Goal: Task Accomplishment & Management: Use online tool/utility

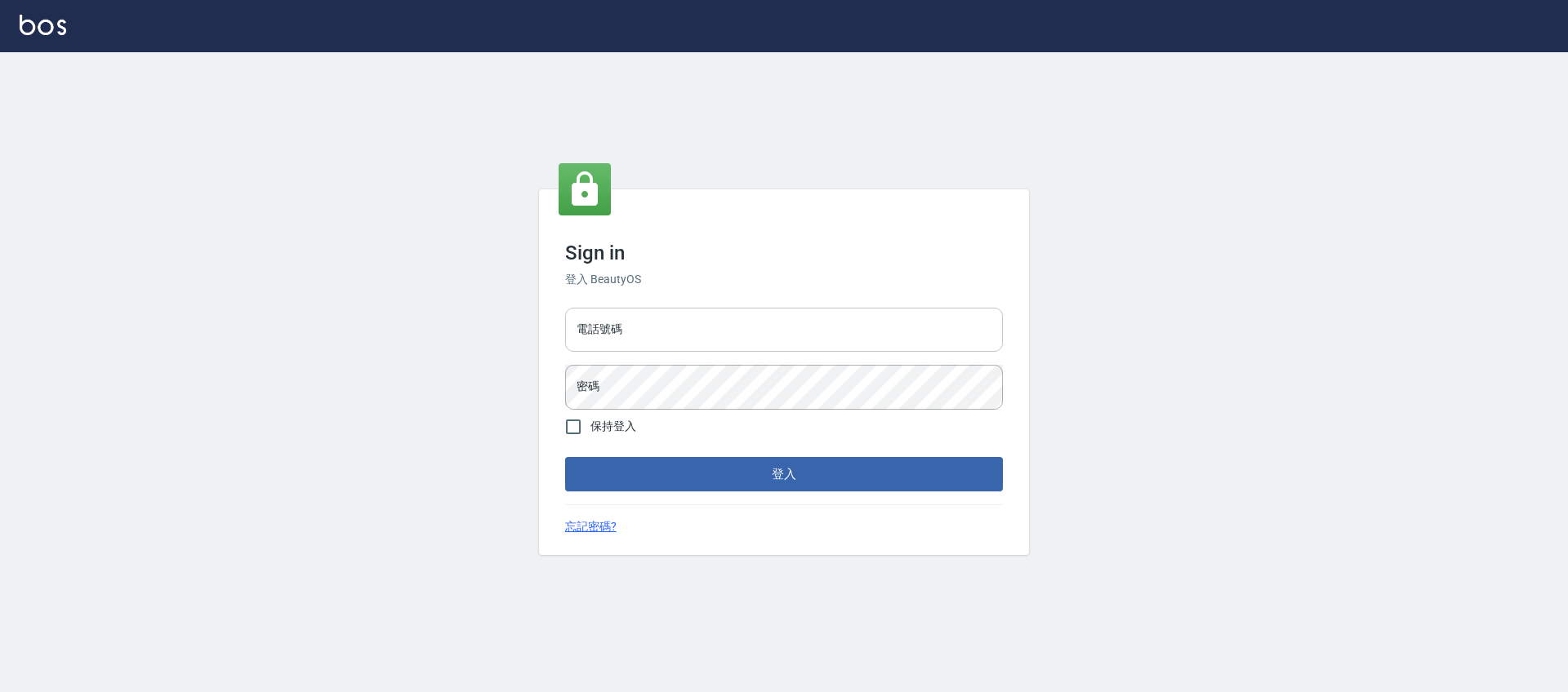
drag, startPoint x: 728, startPoint y: 335, endPoint x: 715, endPoint y: 335, distance: 13.0
click at [724, 335] on input "電話號碼" at bounding box center [784, 330] width 438 height 44
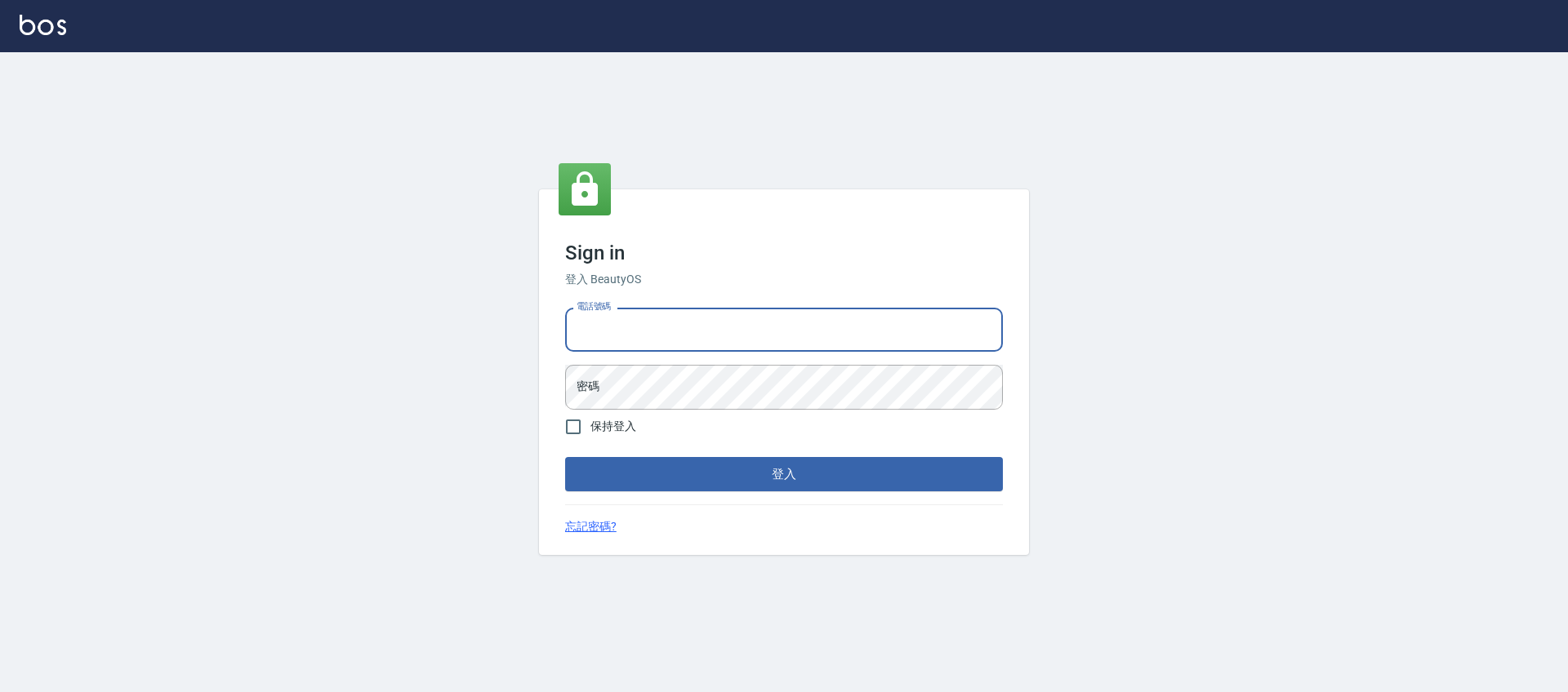
type input "0225158181"
click at [565, 457] on button "登入" at bounding box center [784, 474] width 438 height 34
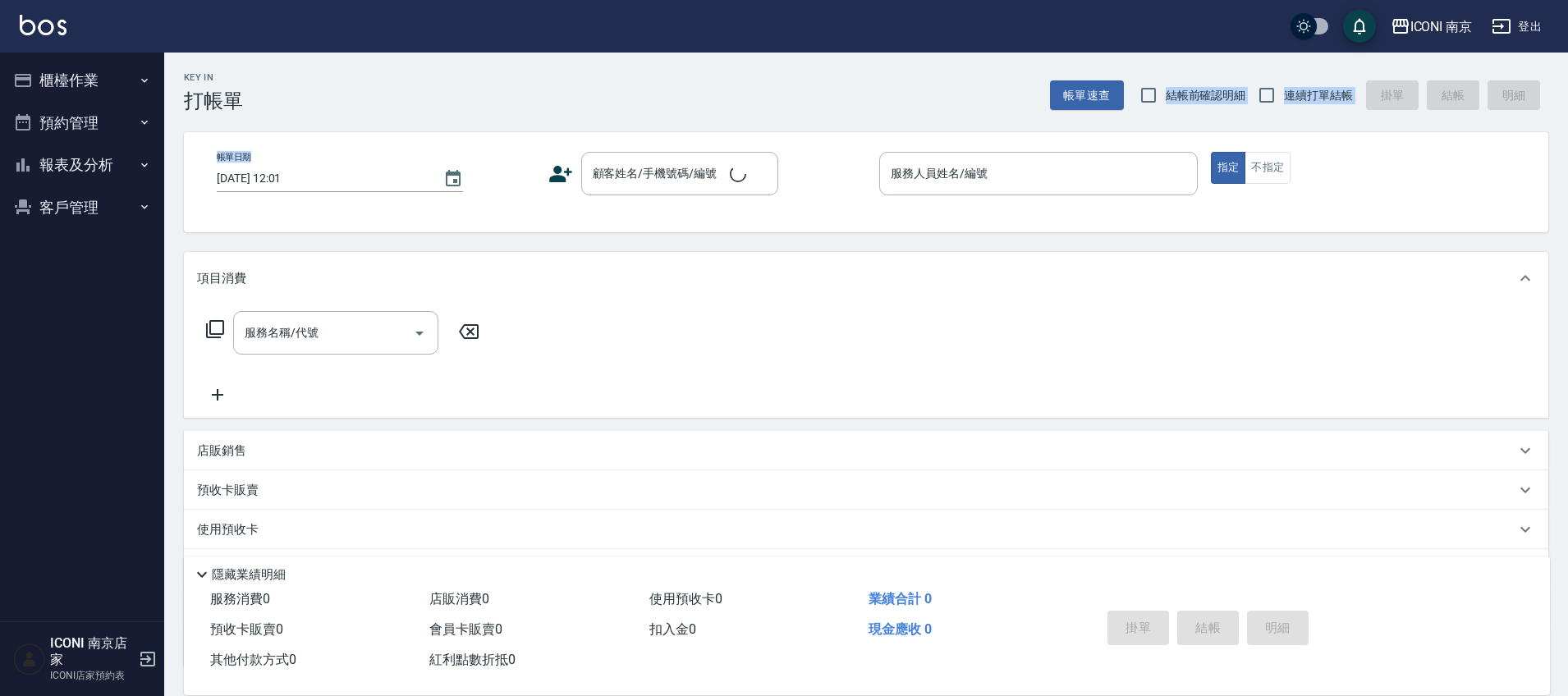
click at [253, 84] on div "Key In 打帳單 帳單速查 結帳前確認明細 連續打單結帳 掛單 結帳 明細 帳單日期 [DATE] 12:01 顧客姓名/手機號碼/編號 顧客姓名/手機號…" at bounding box center [866, 439] width 1404 height 773
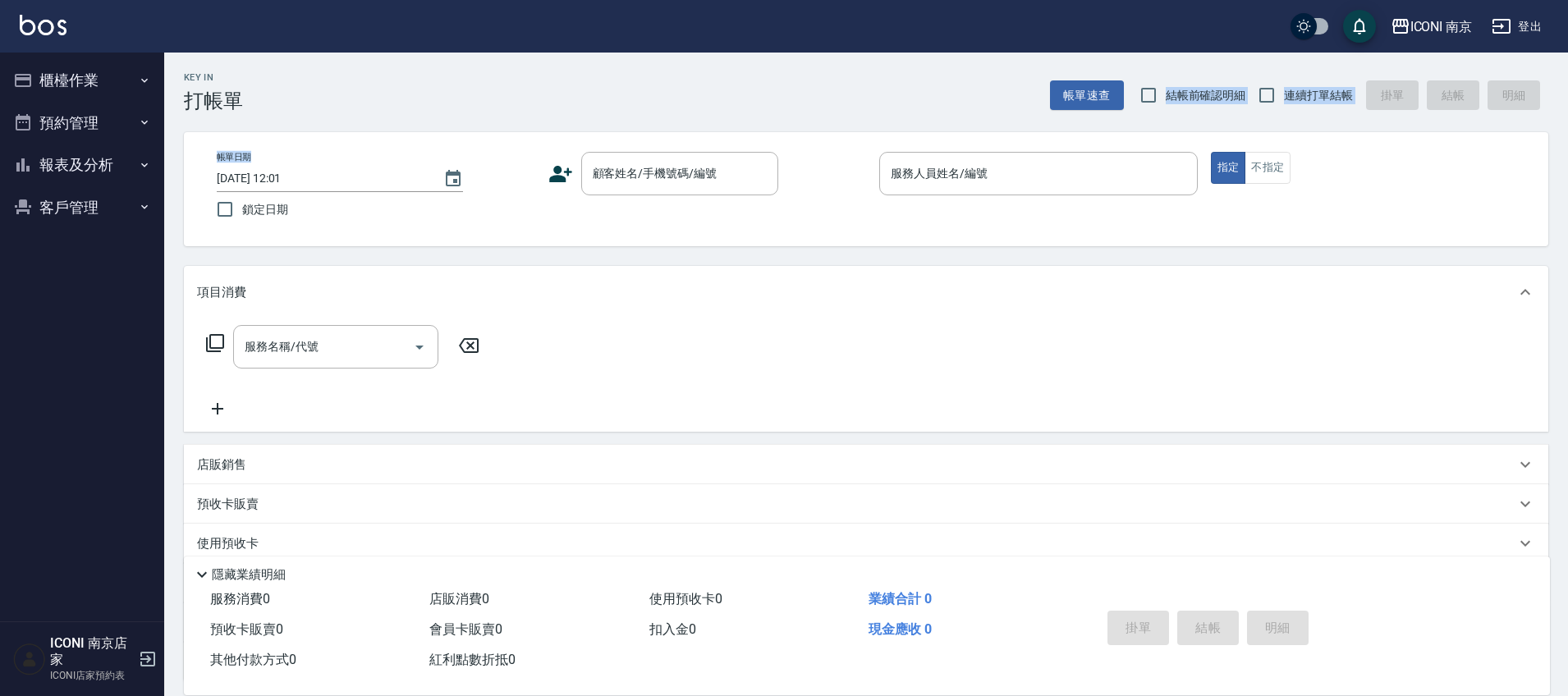
click at [83, 76] on button "櫃檯作業" at bounding box center [82, 81] width 151 height 43
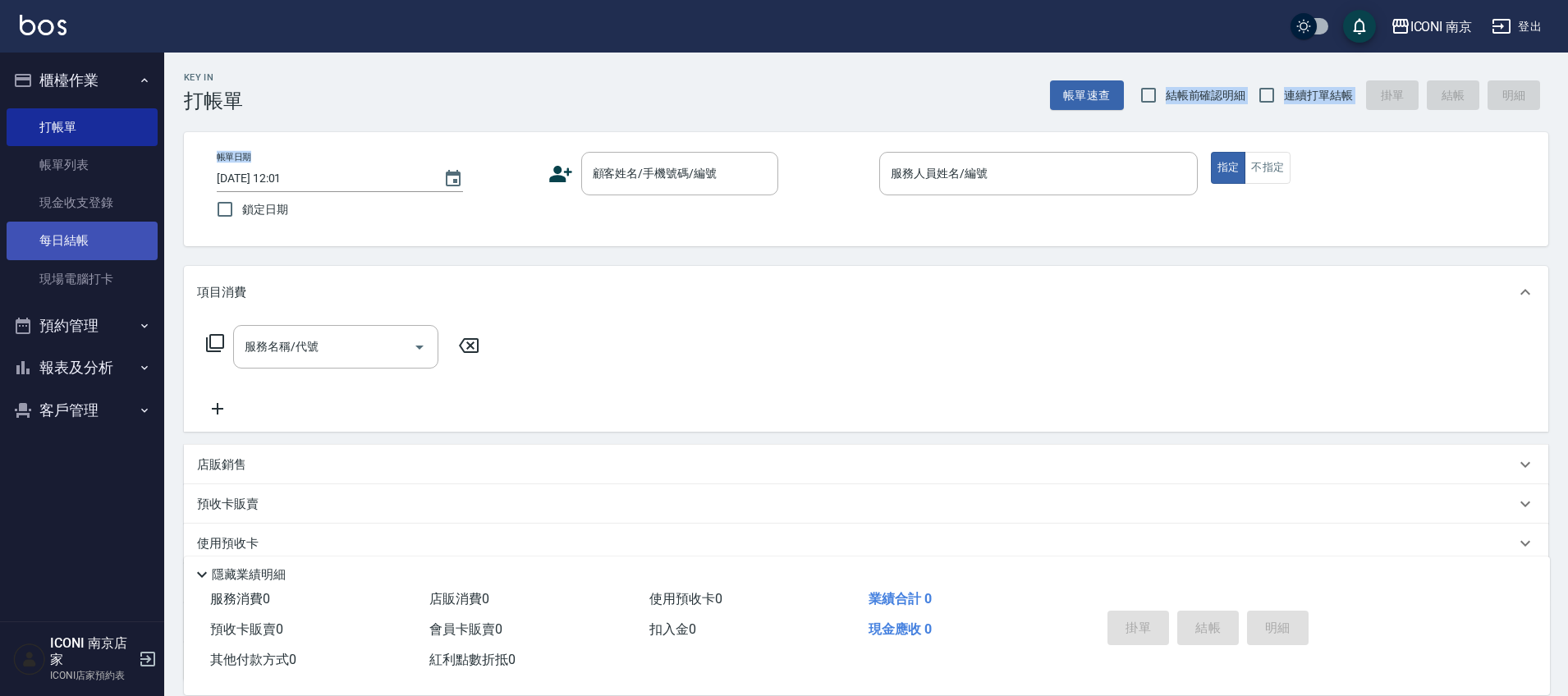
click at [136, 255] on link "每日結帳" at bounding box center [82, 241] width 151 height 38
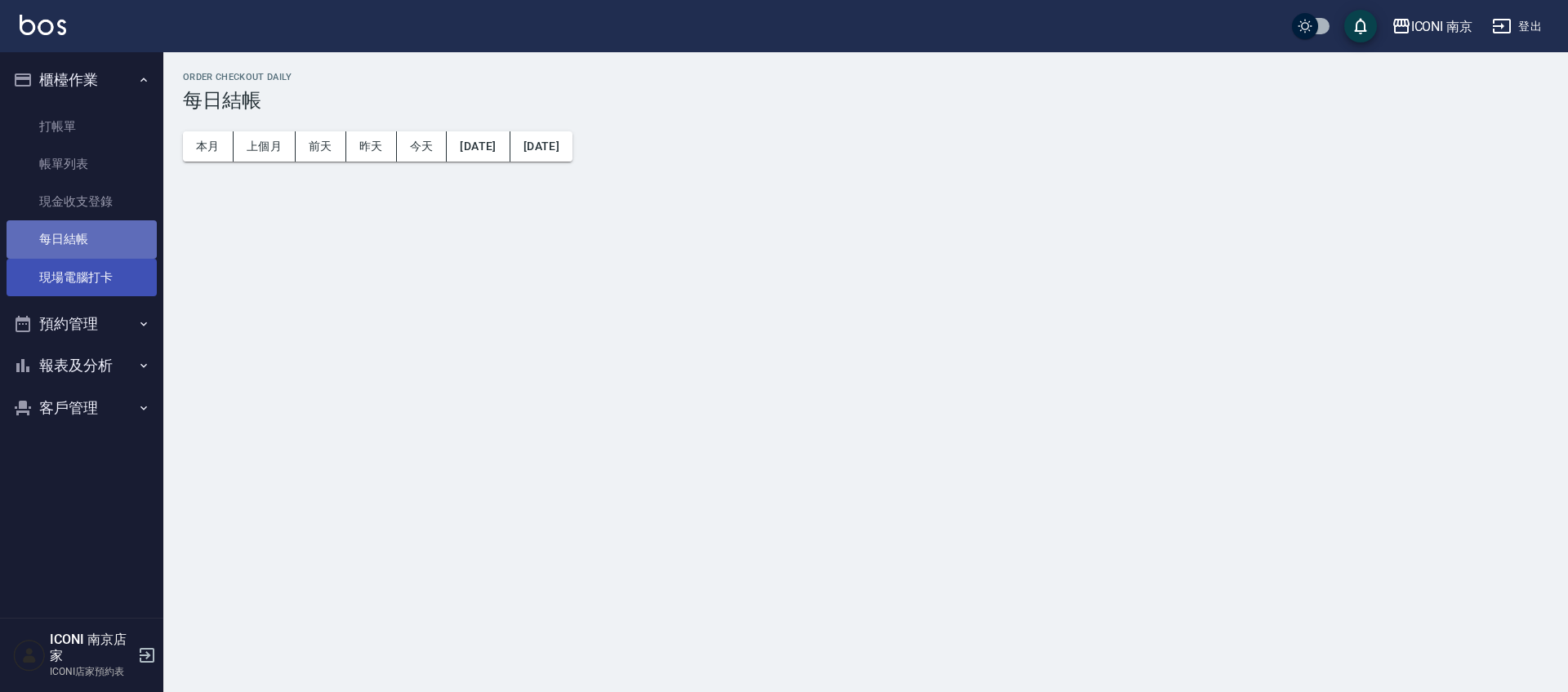
drag, startPoint x: 131, startPoint y: 257, endPoint x: 130, endPoint y: 268, distance: 11.0
click at [133, 258] on ul "打帳單 帳單列表 現金收支登錄 每日結帳 現場電腦打卡" at bounding box center [81, 202] width 150 height 202
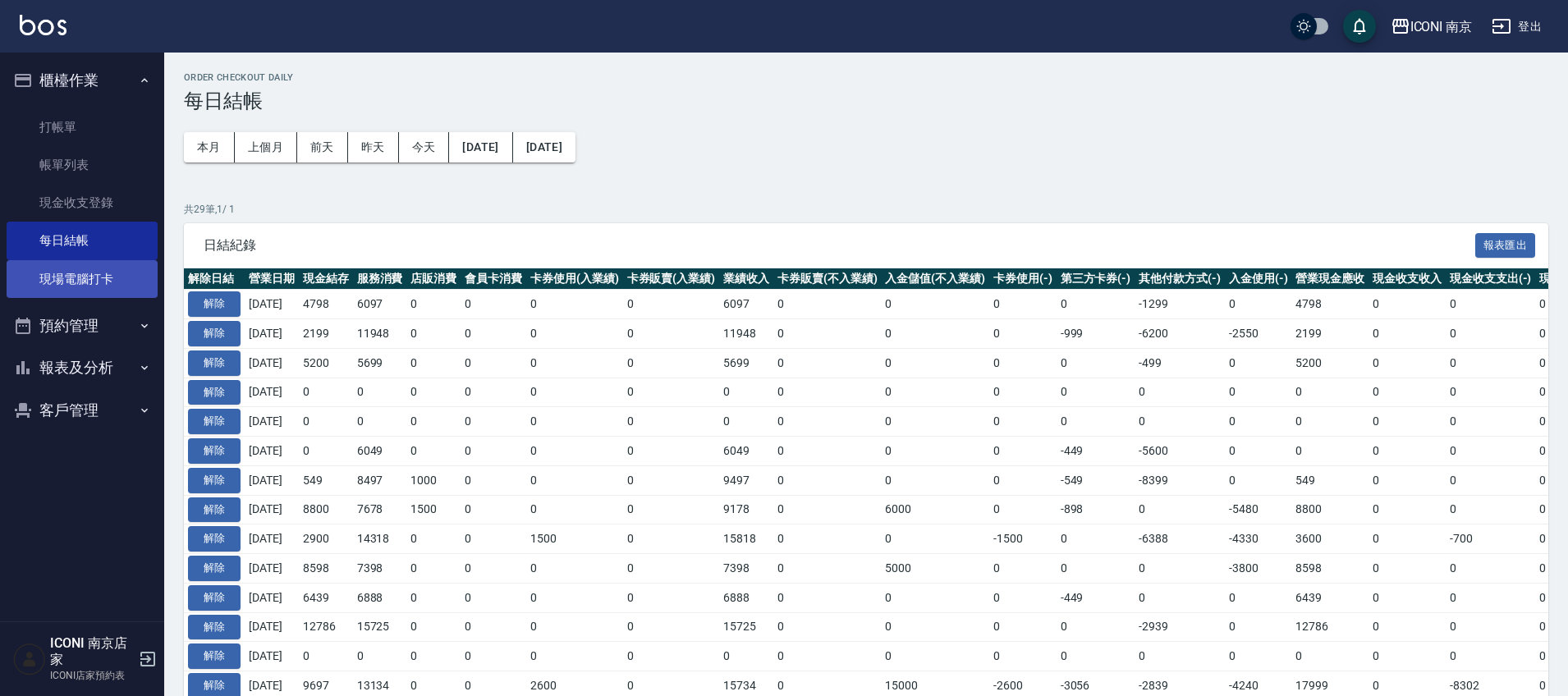
click at [131, 272] on link "現場電腦打卡" at bounding box center [82, 279] width 151 height 38
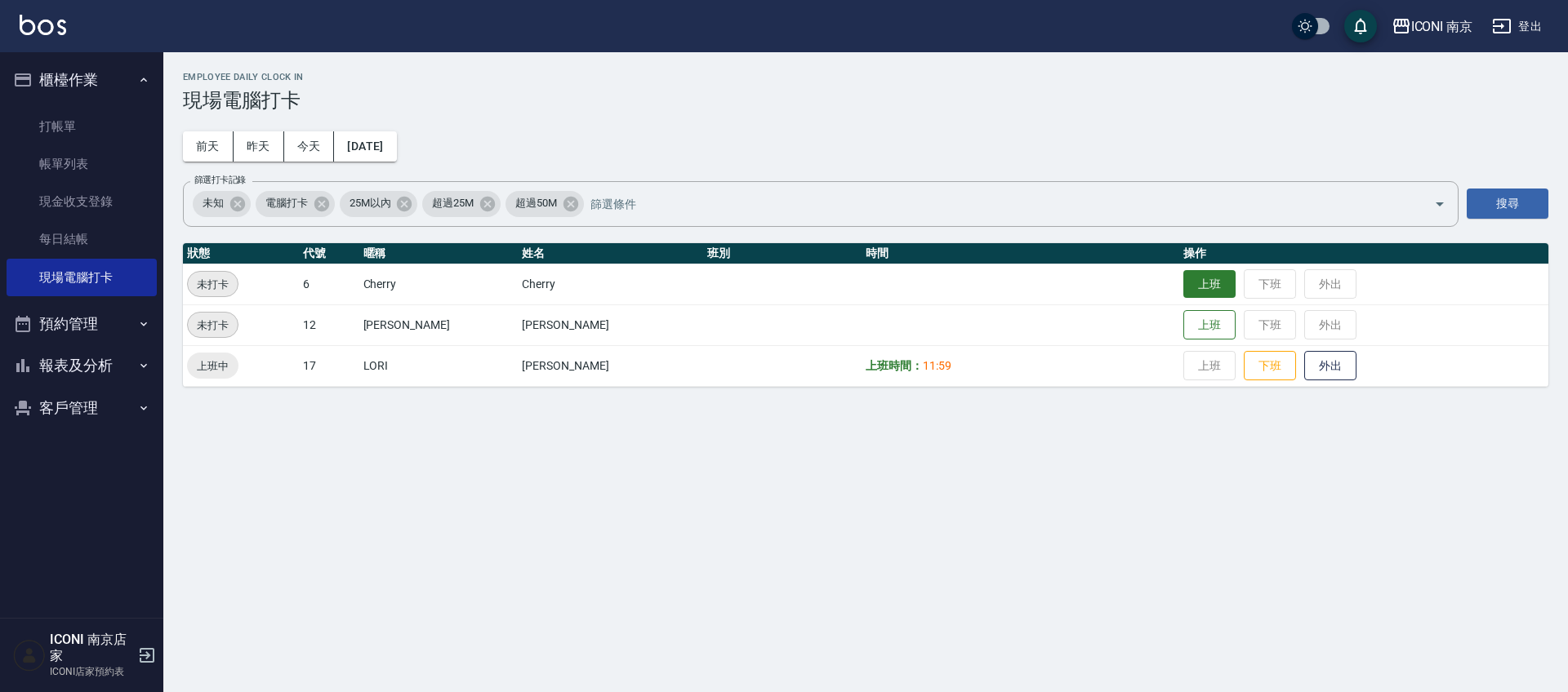
click at [1184, 282] on button "上班" at bounding box center [1210, 284] width 53 height 29
